Goal: Register for event/course

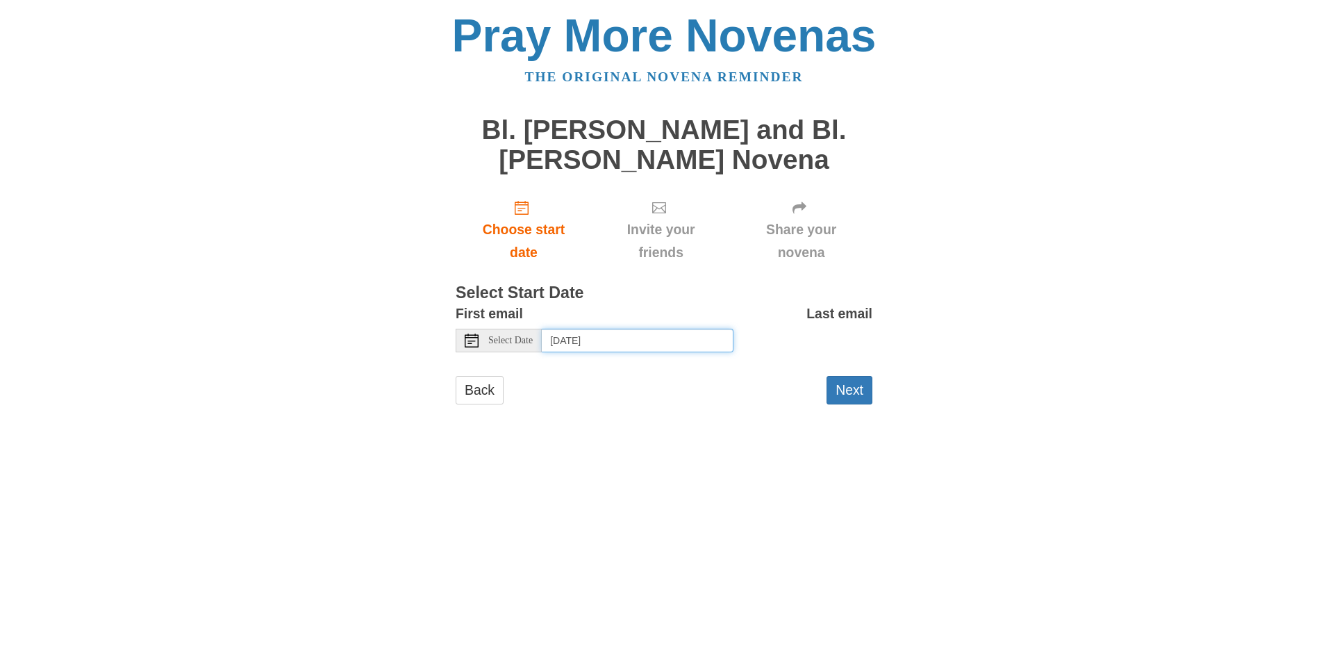
click at [570, 344] on input "Wednesday, September 3rd, 2025" at bounding box center [638, 341] width 192 height 24
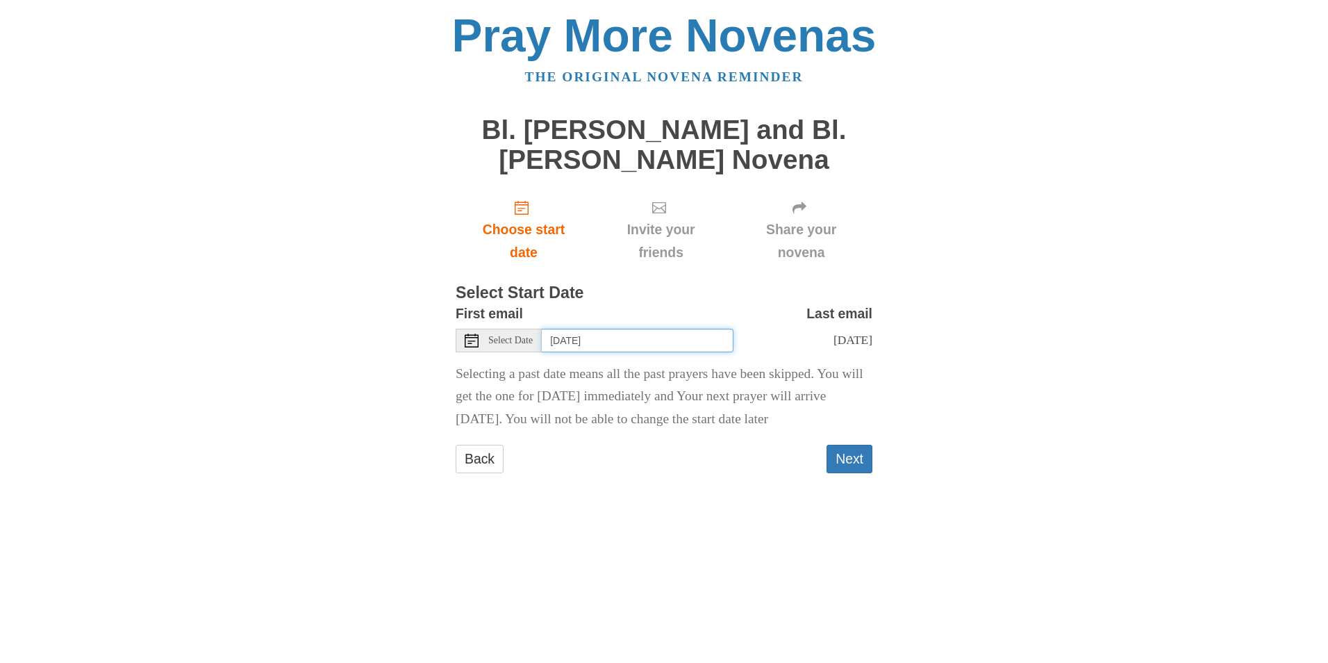
click at [632, 338] on input "Friday, August 29th" at bounding box center [638, 341] width 192 height 24
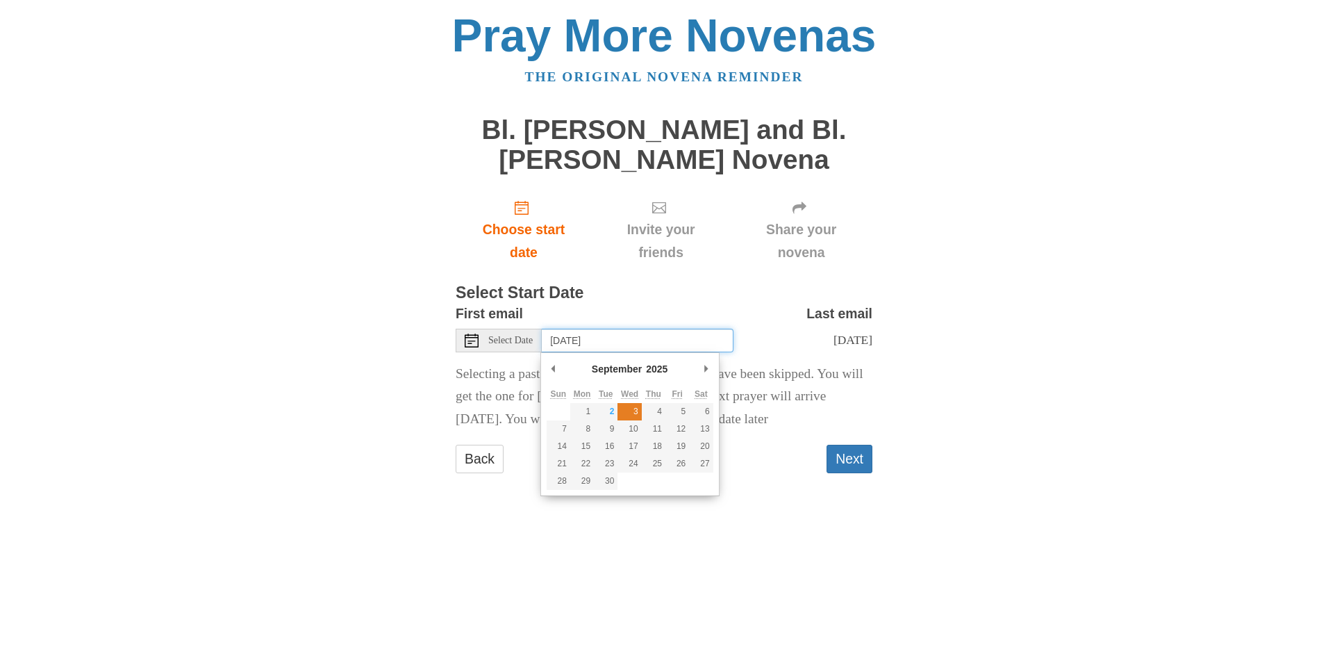
type input "Wednesday, September 3rd"
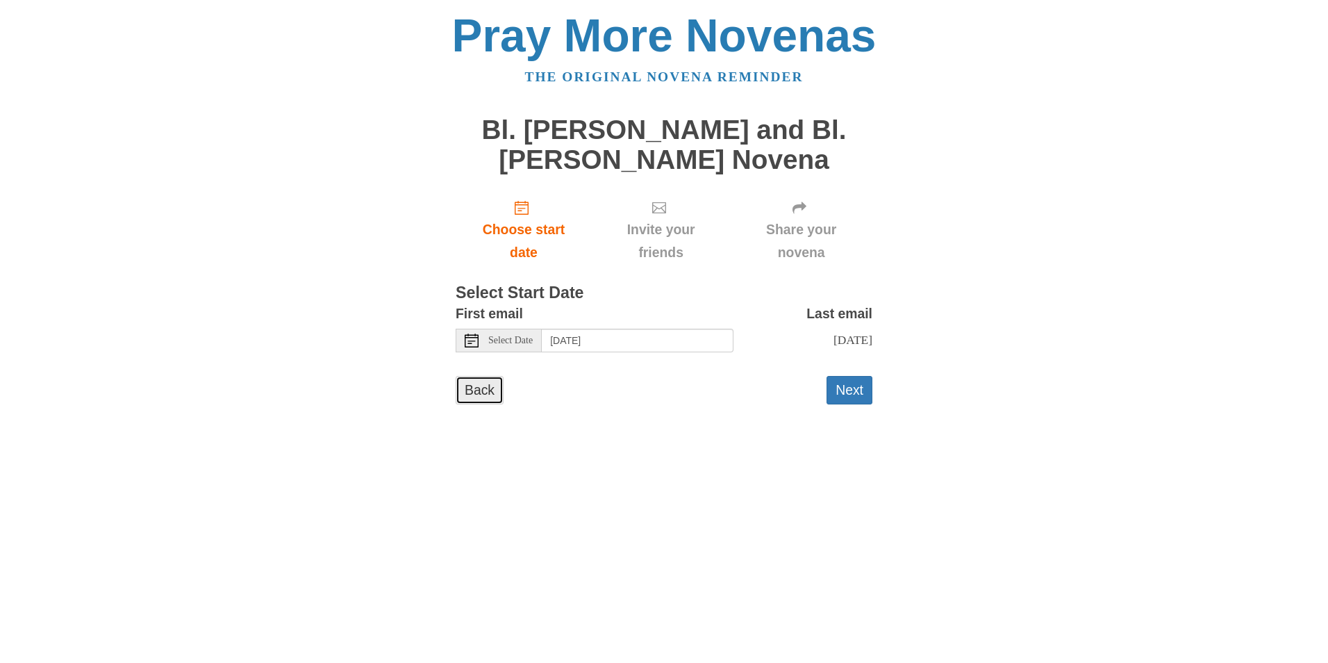
click at [486, 389] on link "Back" at bounding box center [480, 390] width 48 height 28
click at [533, 344] on span "Select Date" at bounding box center [510, 341] width 44 height 10
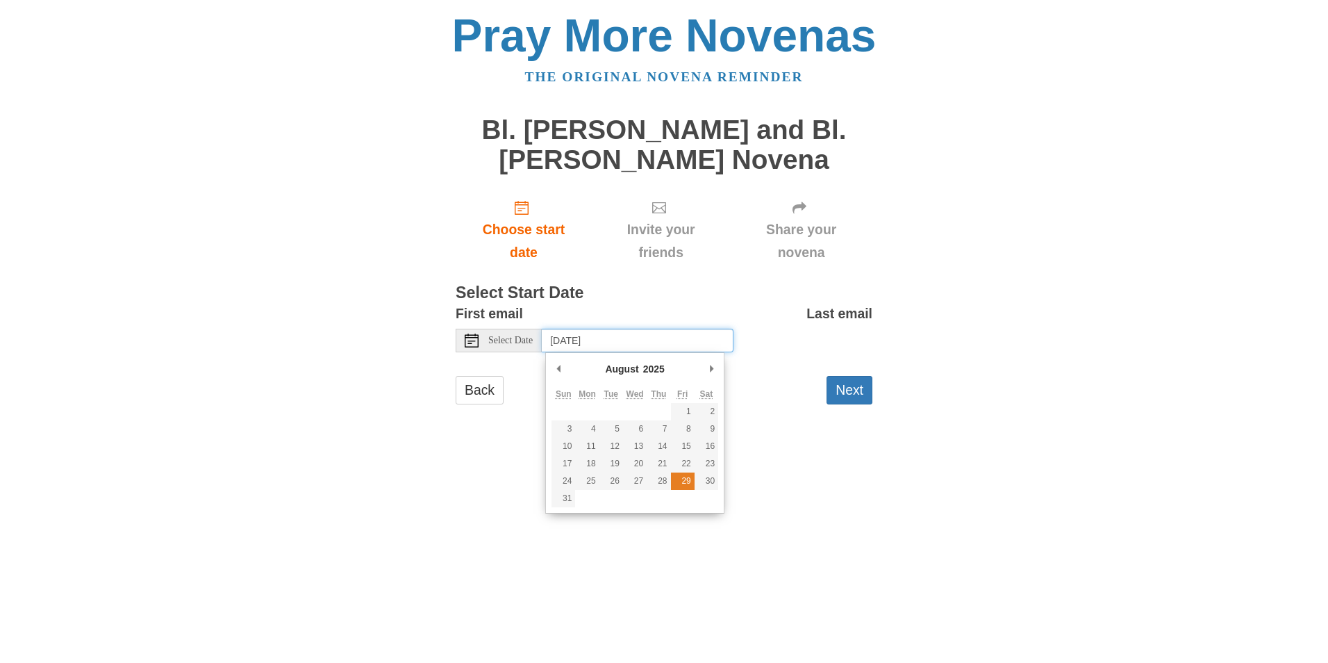
type input "Friday, August 29th"
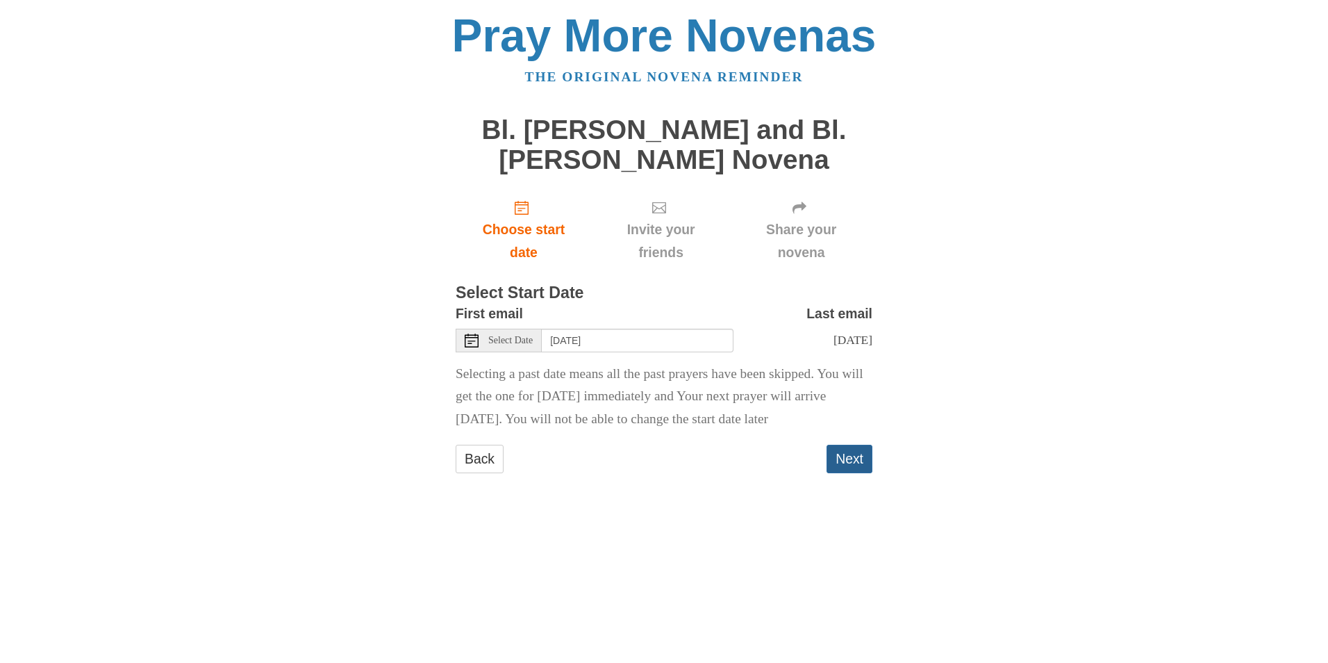
click at [839, 456] on button "Next" at bounding box center [850, 459] width 46 height 28
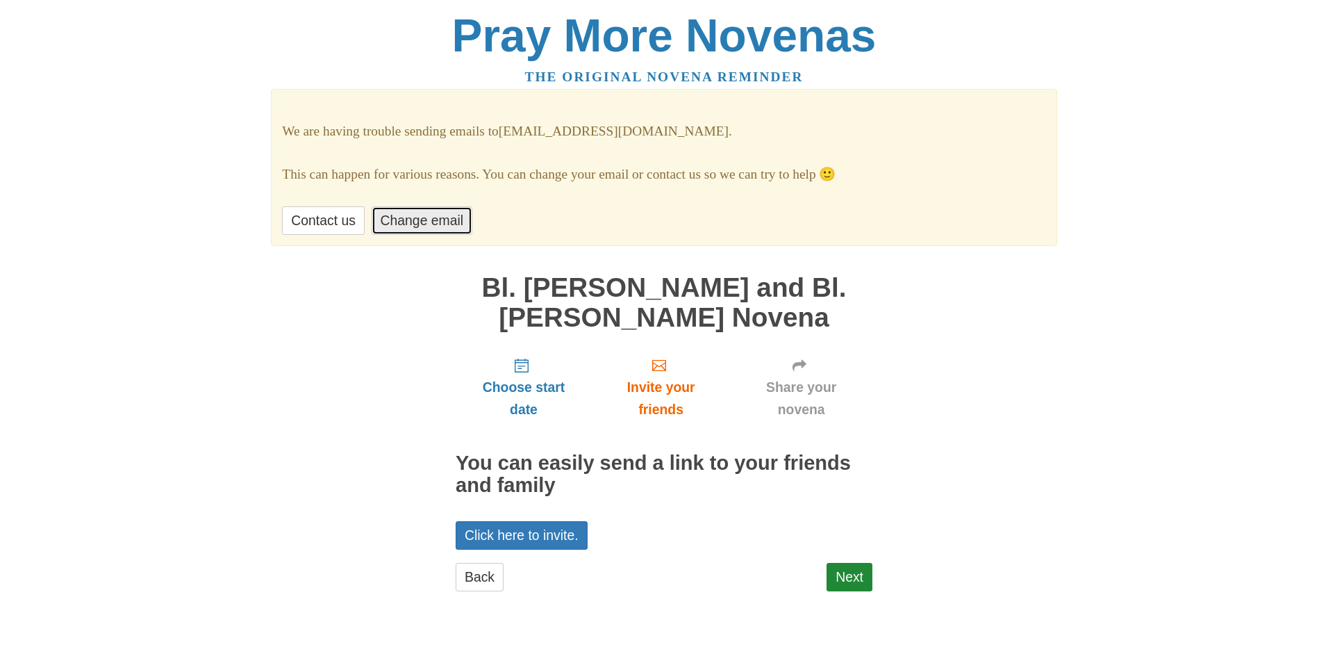
click at [417, 222] on link "Change email" at bounding box center [422, 220] width 101 height 28
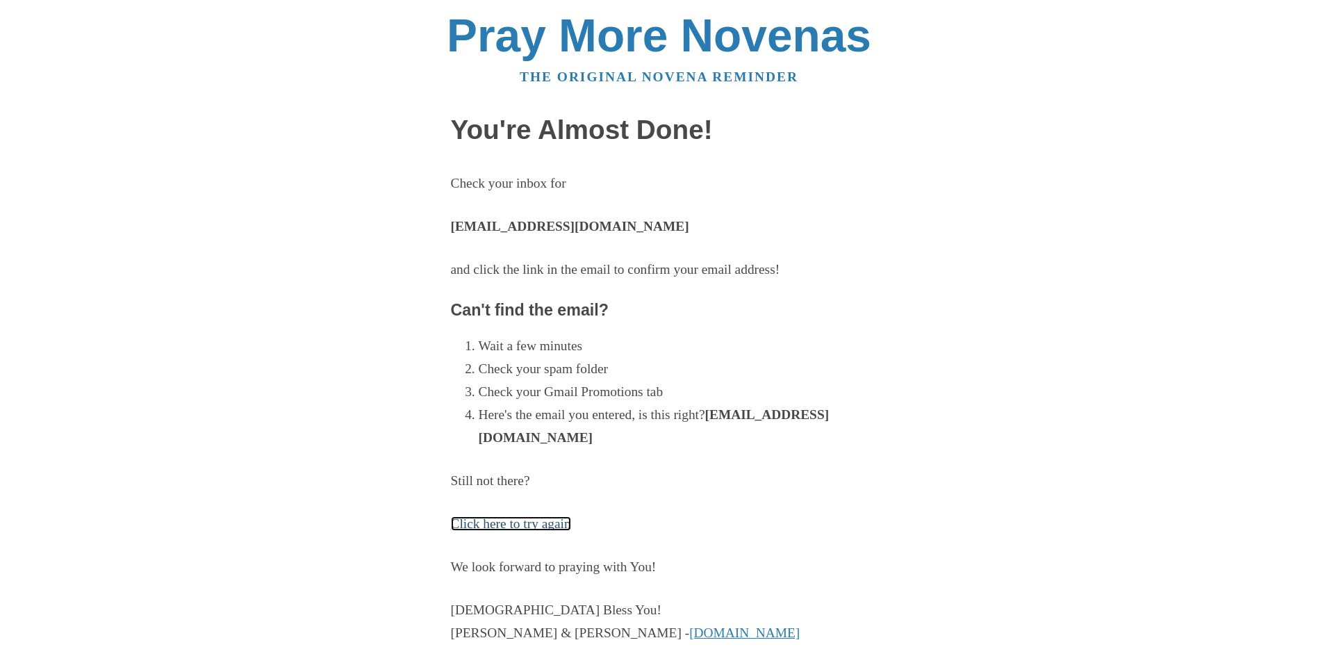
click at [490, 526] on link "Click here to try again" at bounding box center [511, 523] width 120 height 15
